Goal: Information Seeking & Learning: Learn about a topic

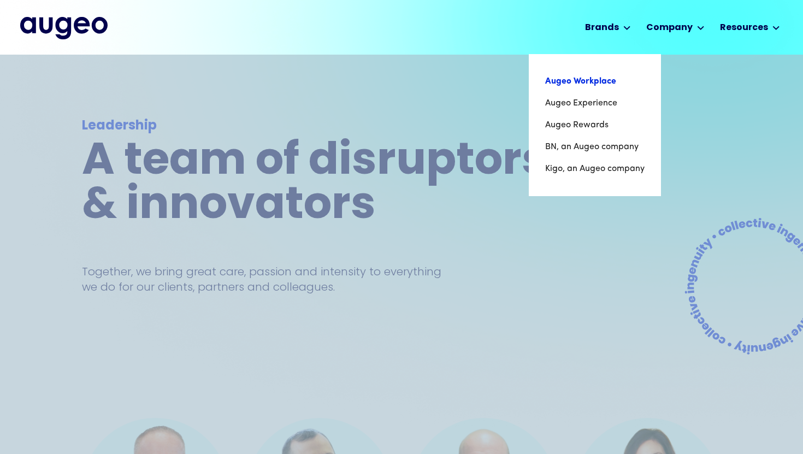
click at [591, 84] on link "Augeo Workplace" at bounding box center [594, 81] width 99 height 22
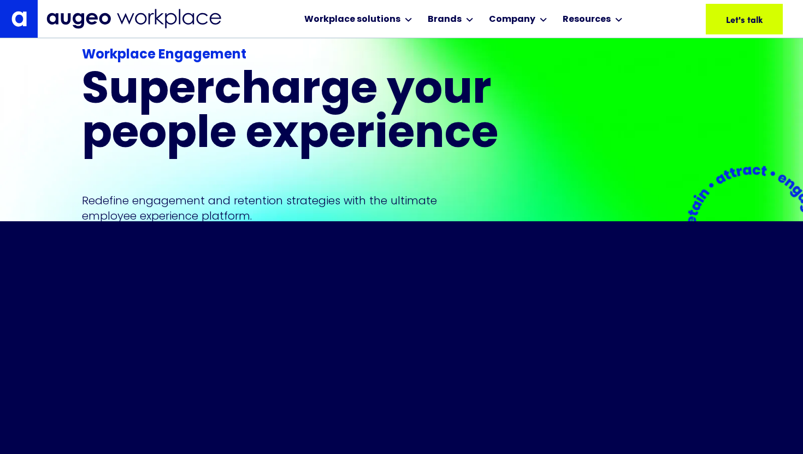
scroll to position [181, 0]
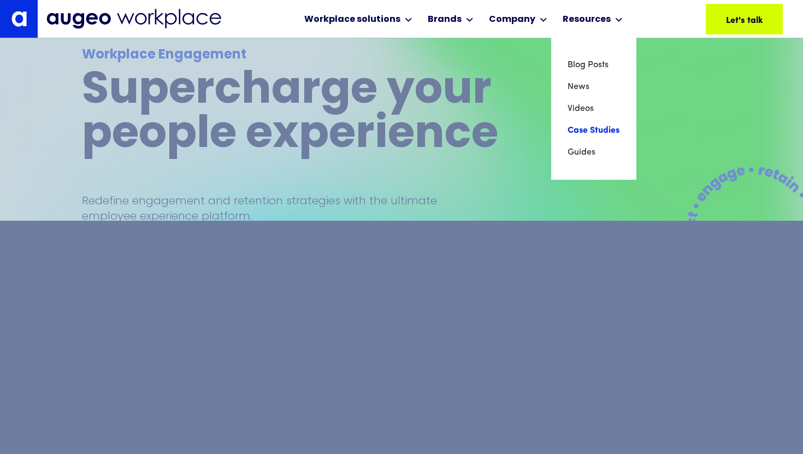
click at [584, 123] on link "Case Studies" at bounding box center [593, 131] width 52 height 22
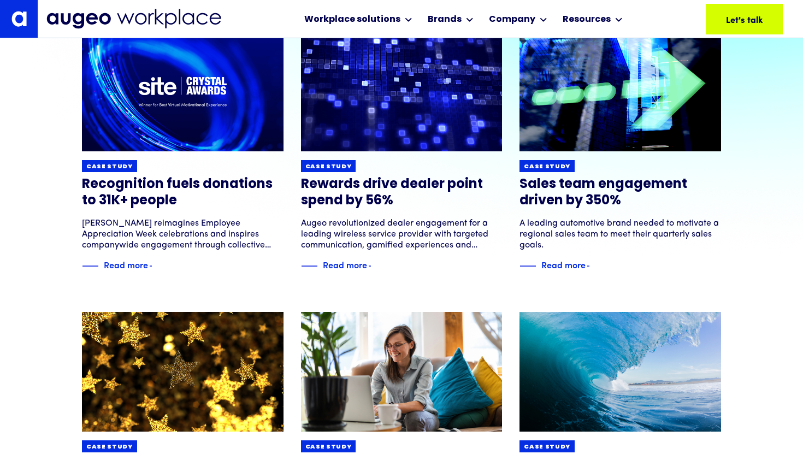
scroll to position [173, 0]
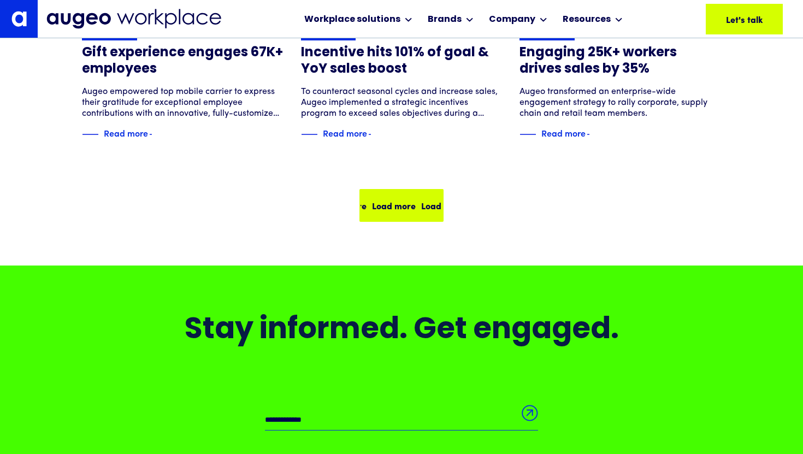
click at [387, 217] on div "Load more Load more Load more Load more" at bounding box center [401, 205] width 82 height 31
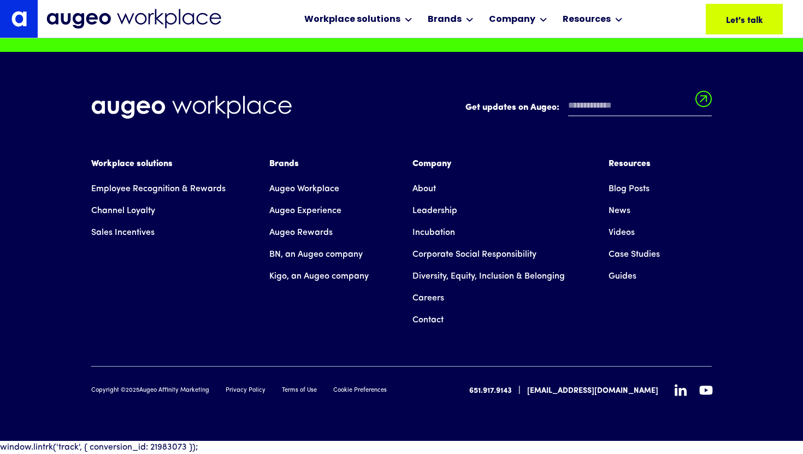
scroll to position [1850, 0]
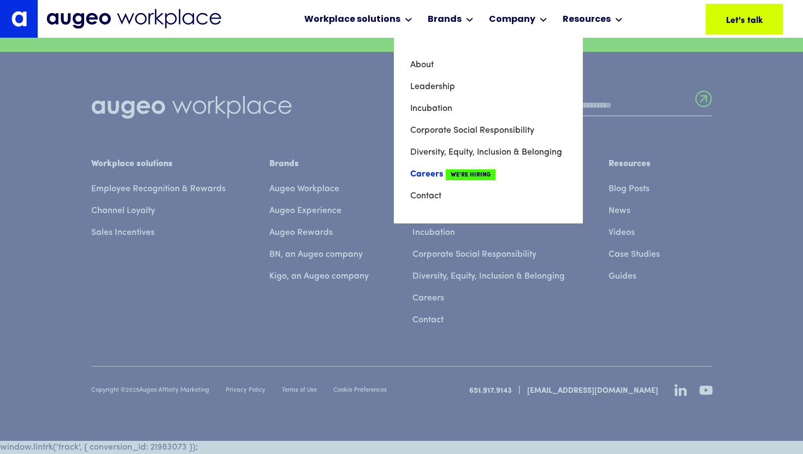
click at [440, 175] on link "Careers We're Hiring" at bounding box center [488, 174] width 156 height 22
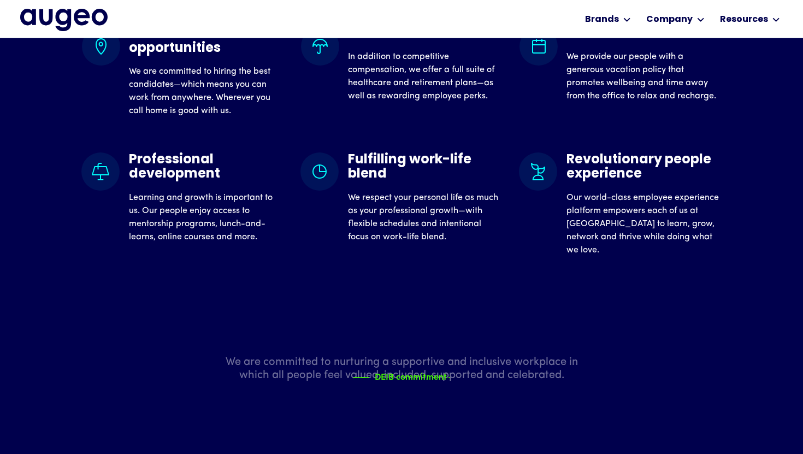
scroll to position [1027, 0]
